Goal: Transaction & Acquisition: Subscribe to service/newsletter

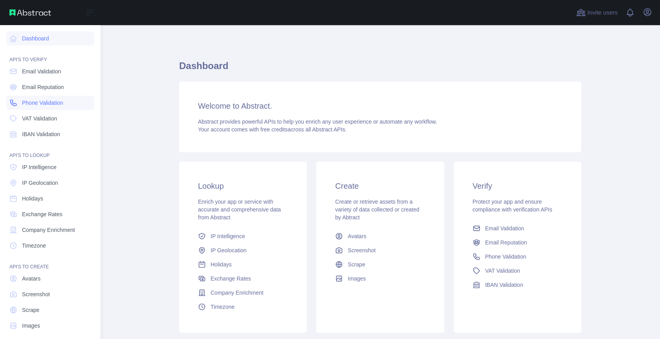
click at [39, 103] on span "Phone Validation" at bounding box center [42, 103] width 41 height 8
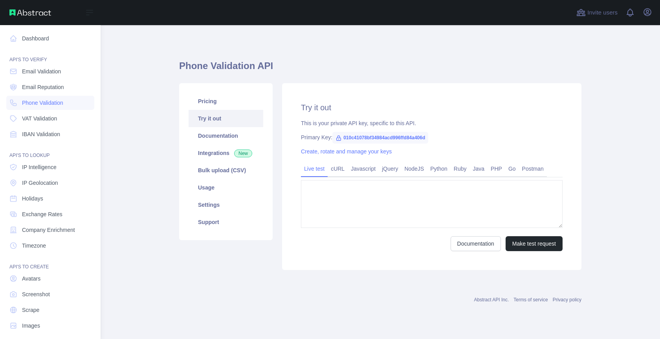
type textarea "**********"
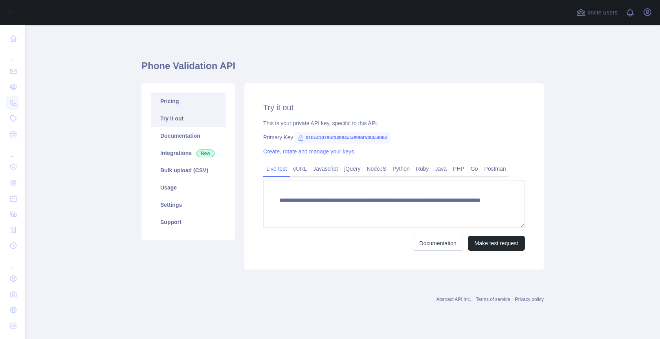
click at [190, 101] on link "Pricing" at bounding box center [188, 101] width 75 height 17
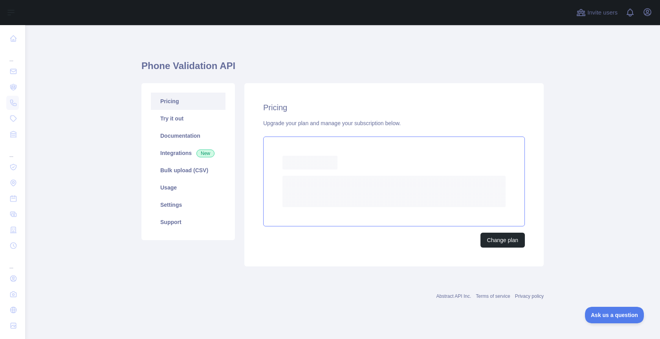
click at [434, 181] on rect at bounding box center [393, 191] width 223 height 31
